Goal: Navigation & Orientation: Find specific page/section

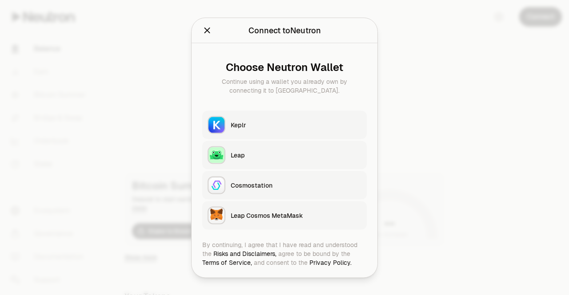
click at [248, 130] on button "Keplr" at bounding box center [284, 125] width 164 height 28
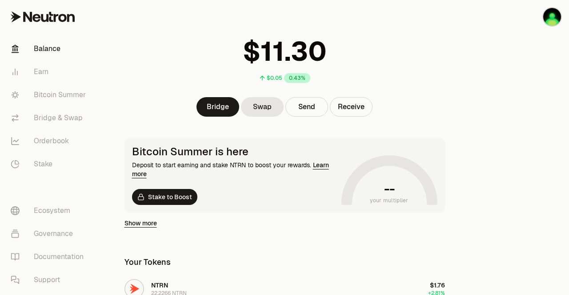
scroll to position [44, 0]
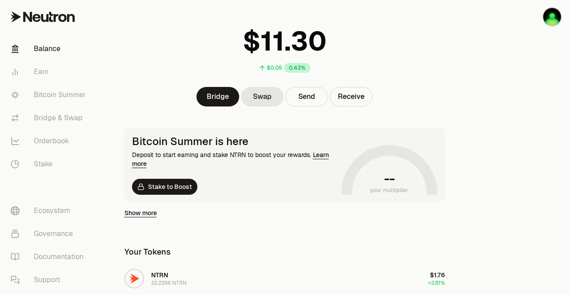
click at [50, 115] on link "Bridge & Swap" at bounding box center [50, 118] width 92 height 23
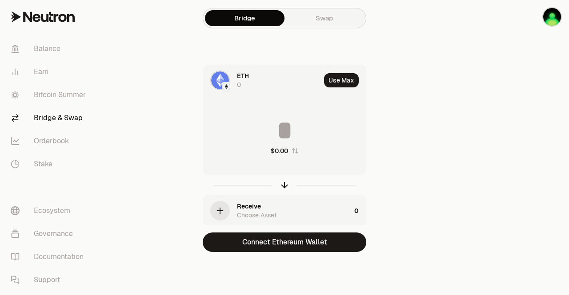
click at [38, 89] on link "Bitcoin Summer" at bounding box center [50, 95] width 92 height 23
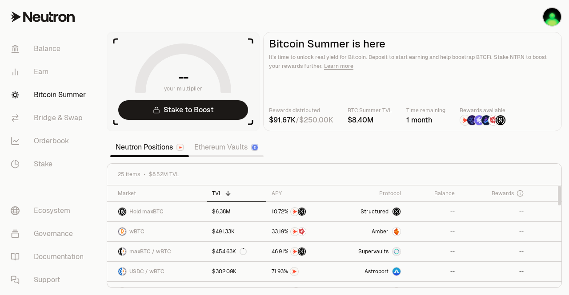
drag, startPoint x: 345, startPoint y: 118, endPoint x: 345, endPoint y: 131, distance: 13.3
click at [345, 120] on div "Rewards distributed / BTC Summer TVL Time remaining 1 month Rewards available" at bounding box center [412, 116] width 287 height 20
click at [422, 46] on h2 "Bitcoin Summer is here" at bounding box center [412, 44] width 287 height 12
click at [551, 13] on button "Connect" at bounding box center [540, 17] width 43 height 20
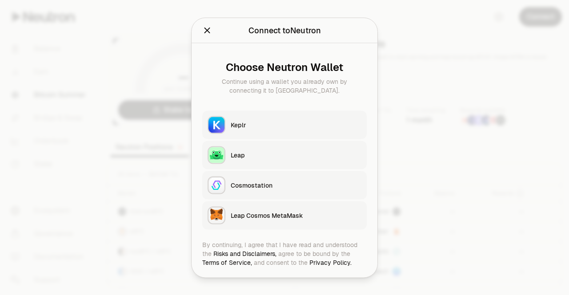
click at [238, 116] on button "Keplr" at bounding box center [284, 125] width 164 height 28
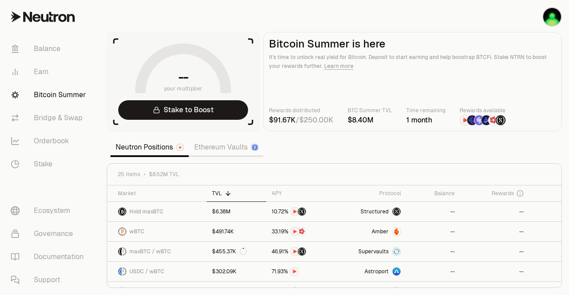
click at [73, 210] on link "Ecosystem" at bounding box center [50, 210] width 92 height 23
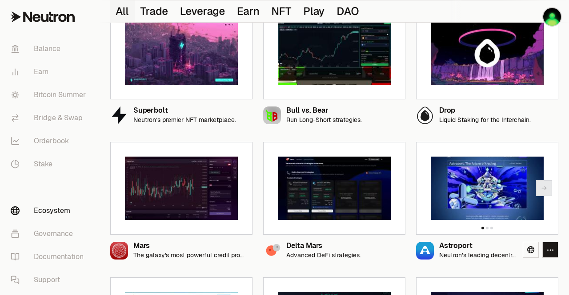
scroll to position [133, 0]
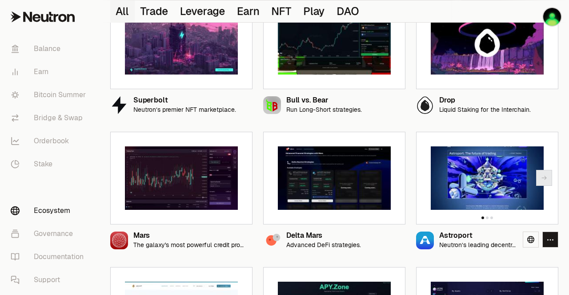
click at [470, 190] on img at bounding box center [486, 179] width 113 height 64
click at [469, 190] on img at bounding box center [486, 179] width 113 height 64
click at [482, 235] on div "Astroport" at bounding box center [477, 236] width 76 height 8
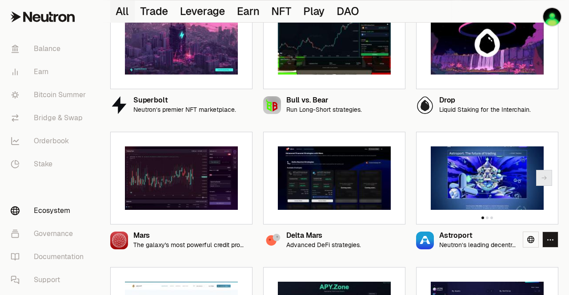
click at [482, 235] on div "Astroport" at bounding box center [477, 236] width 76 height 8
click at [534, 238] on icon at bounding box center [530, 239] width 7 height 7
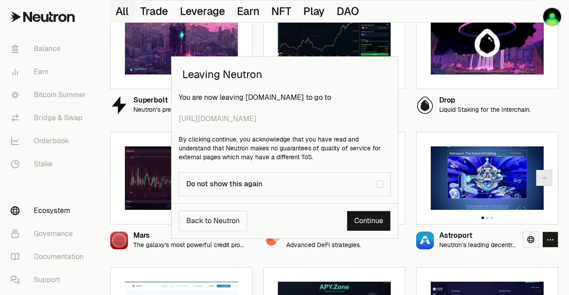
click at [369, 223] on link "Continue" at bounding box center [369, 221] width 44 height 20
